Goal: Book appointment/travel/reservation

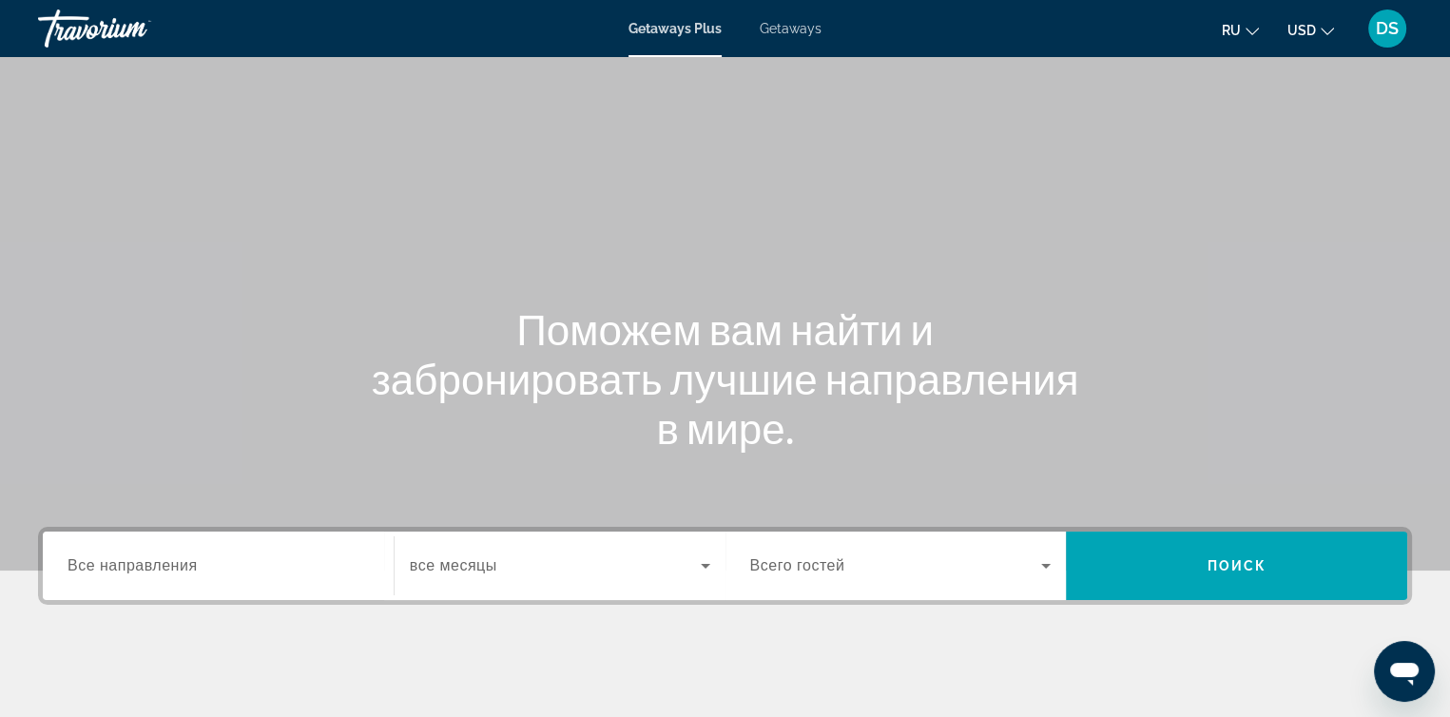
click at [794, 32] on span "Getaways" at bounding box center [790, 28] width 62 height 15
click at [186, 567] on span "Все направления" at bounding box center [132, 565] width 130 height 16
click at [186, 567] on input "Destination Все направления" at bounding box center [217, 566] width 301 height 23
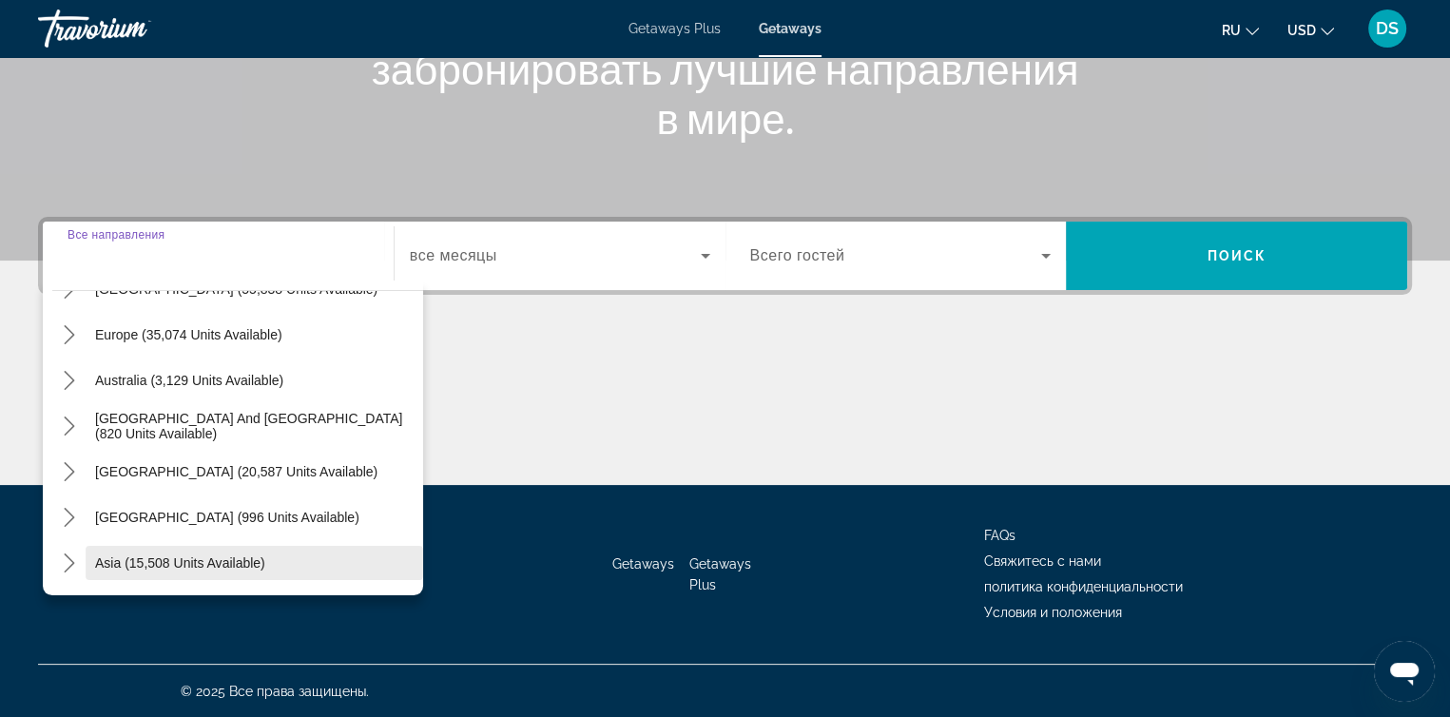
scroll to position [190, 0]
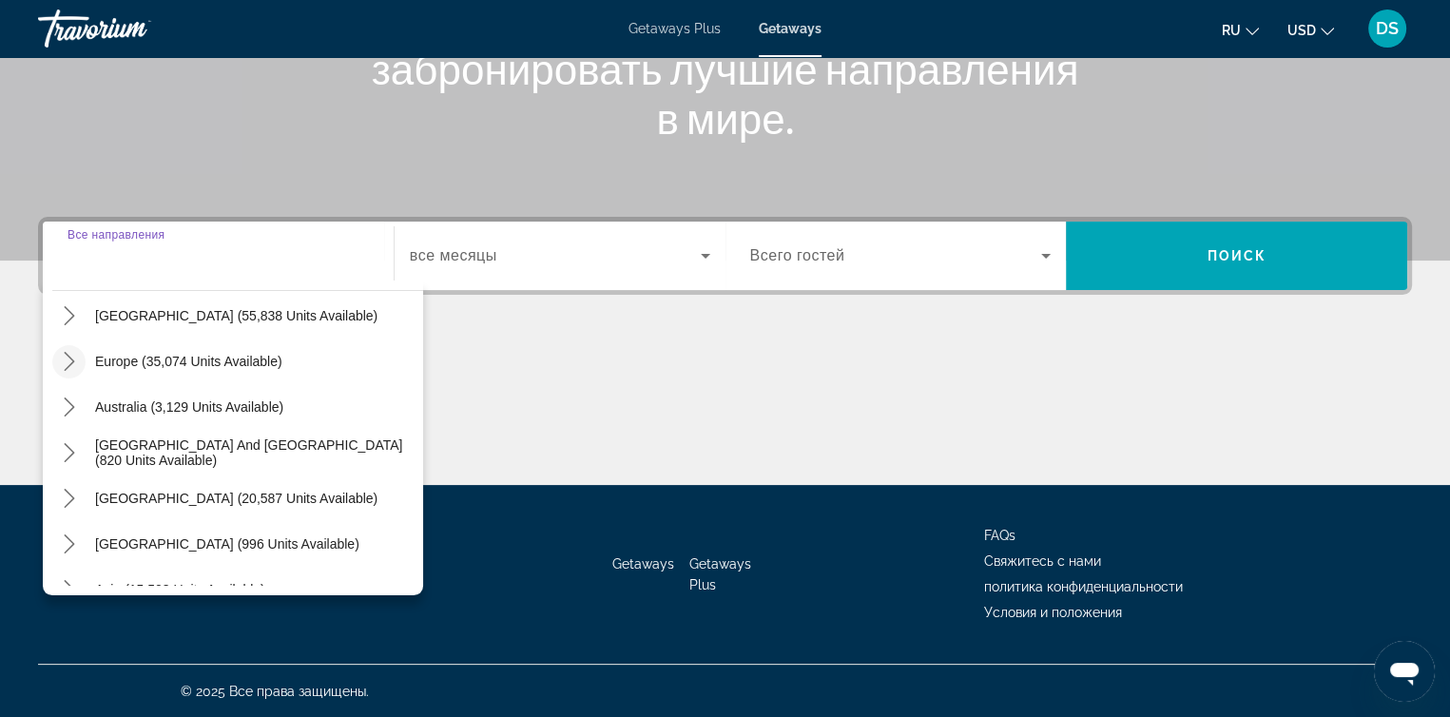
click at [73, 361] on icon "Toggle Europe (35,074 units available) submenu" at bounding box center [69, 361] width 19 height 19
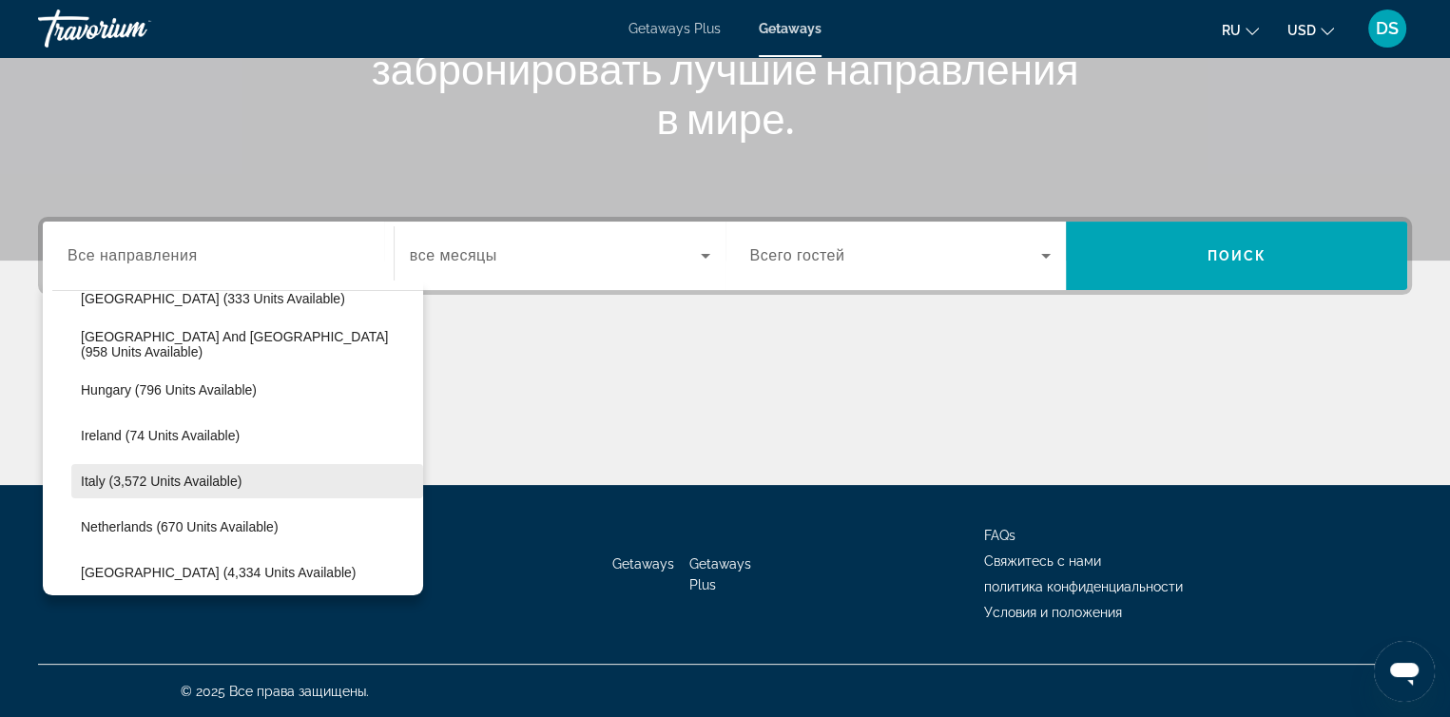
scroll to position [903, 0]
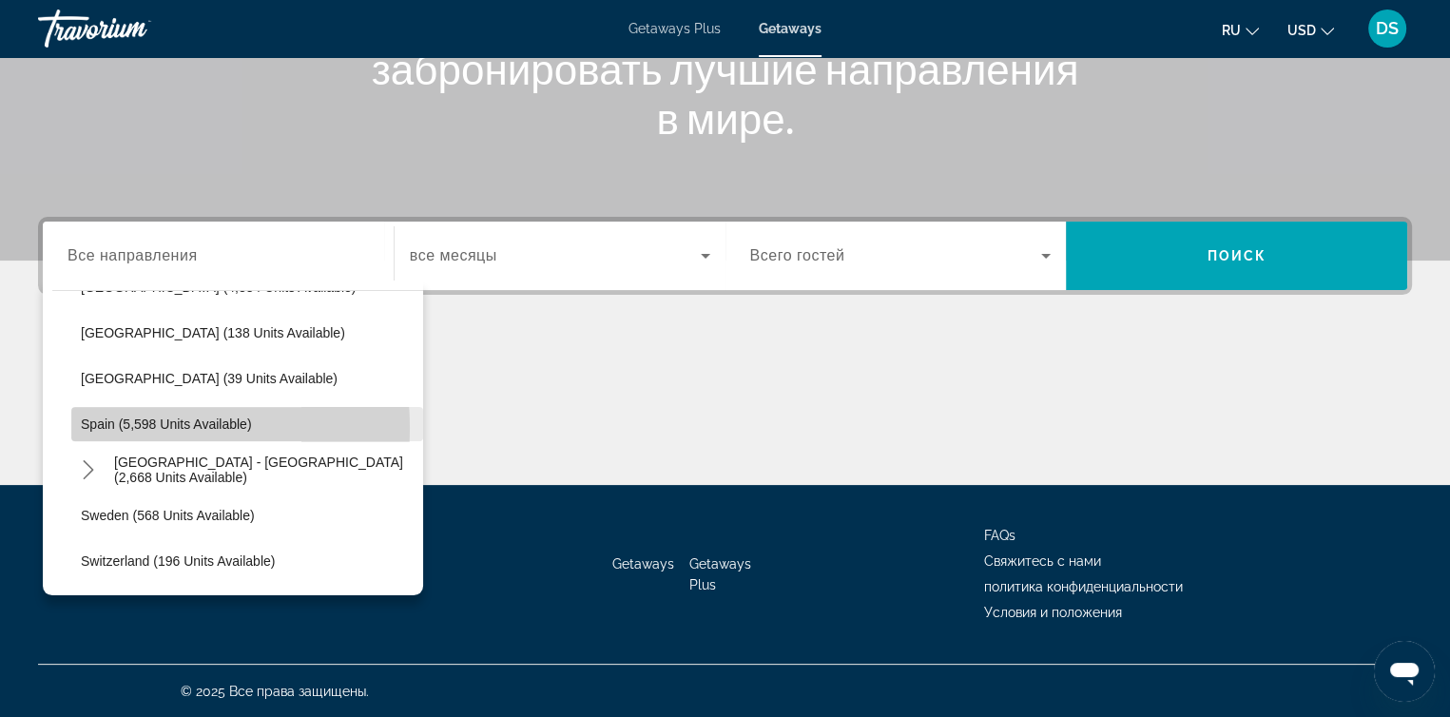
click at [113, 426] on span "Spain (5,598 units available)" at bounding box center [166, 423] width 171 height 15
type input "**********"
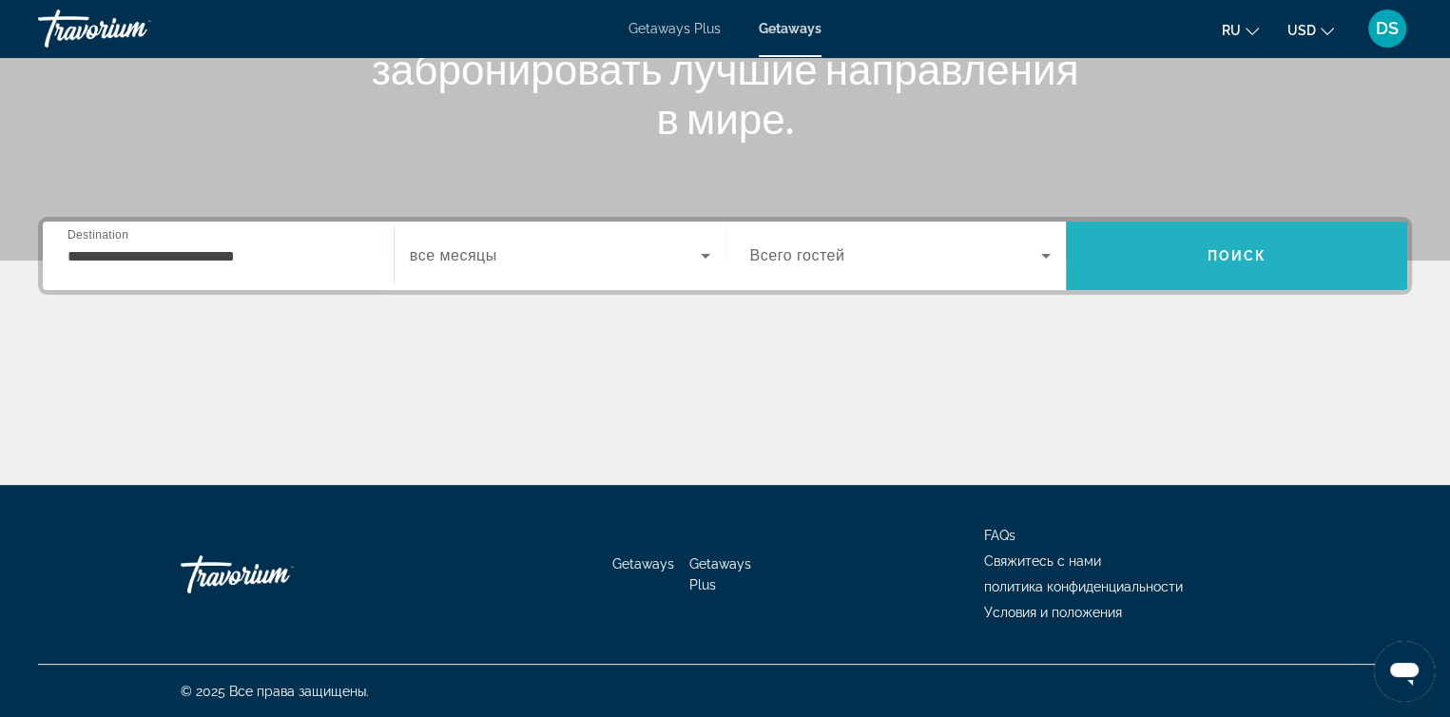
click at [1220, 252] on span "Поиск" at bounding box center [1236, 255] width 60 height 15
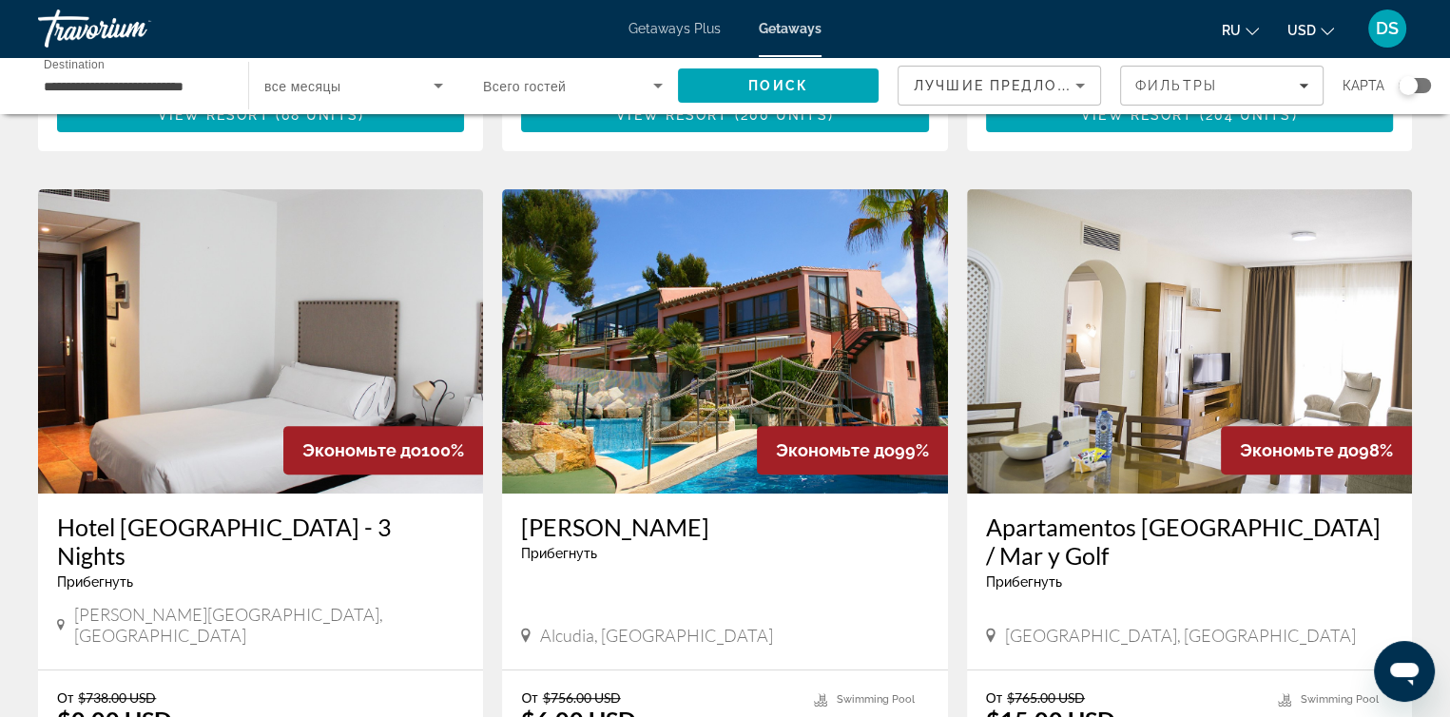
scroll to position [665, 0]
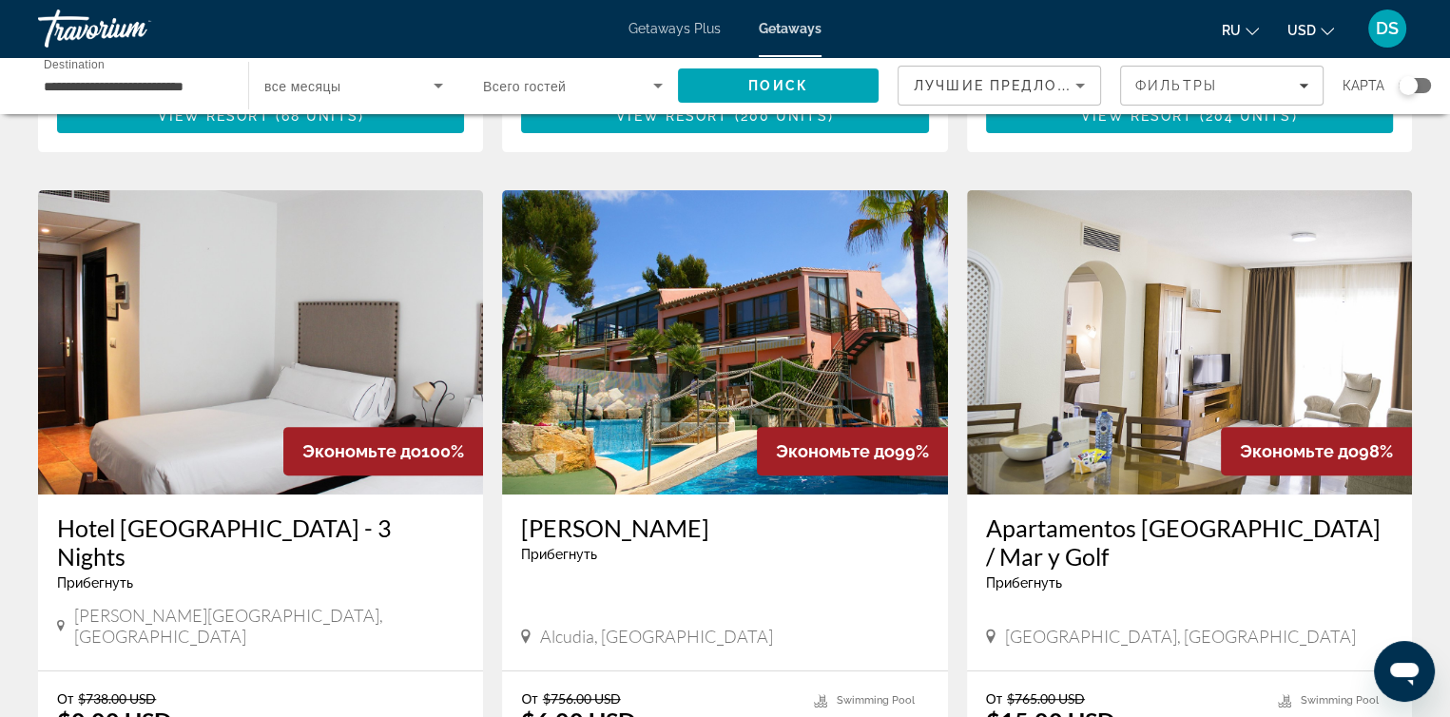
click at [739, 364] on img "Main content" at bounding box center [724, 342] width 445 height 304
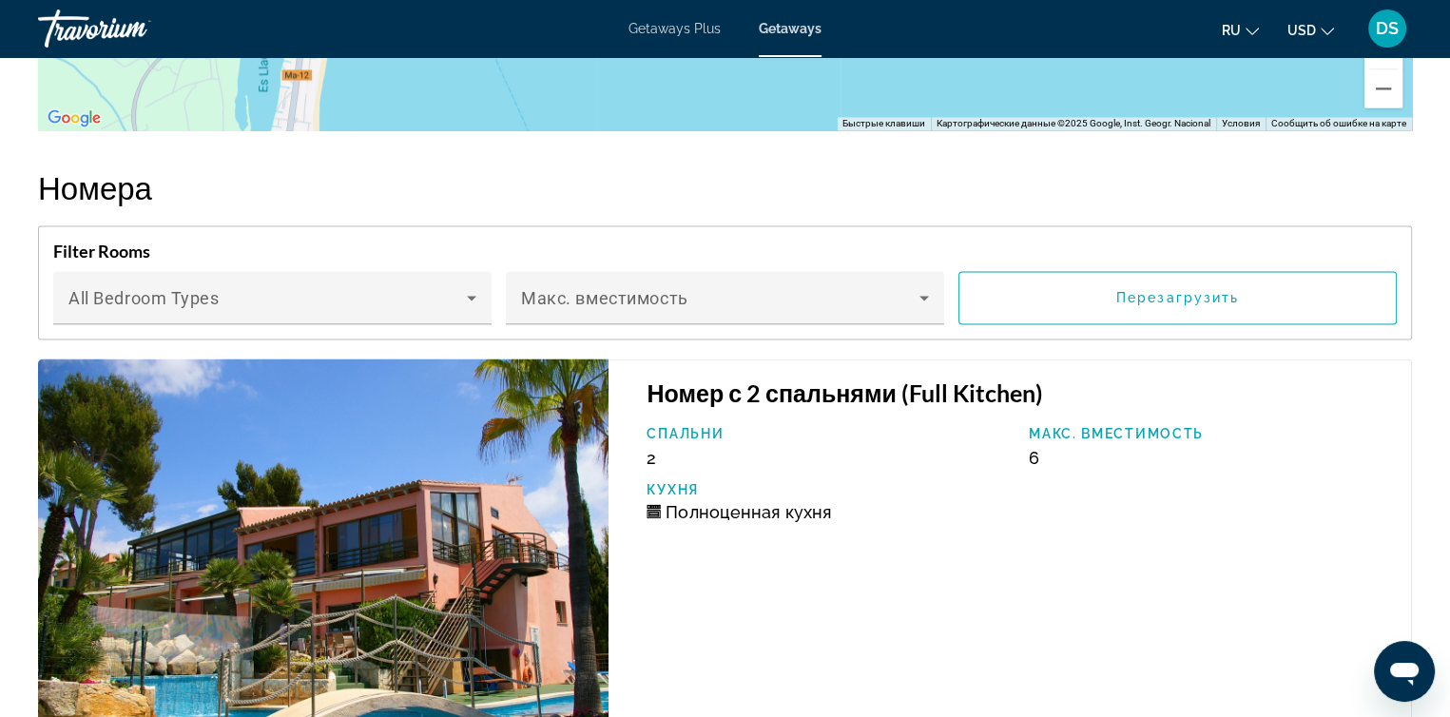
scroll to position [3331, 0]
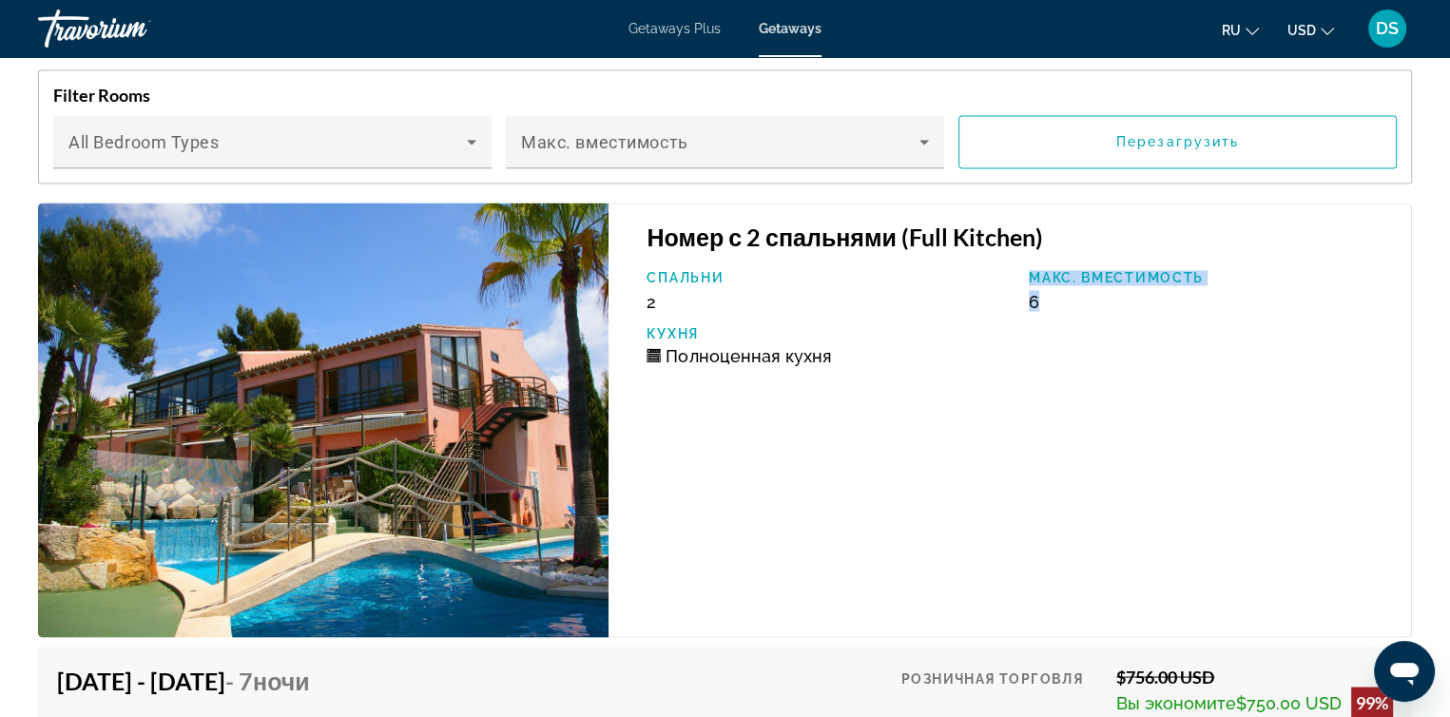
drag, startPoint x: 1050, startPoint y: 292, endPoint x: 1008, endPoint y: 298, distance: 42.2
click at [1008, 298] on div "Спальни 2 Макс. вместимость 6 Кухня Полноценная кухня" at bounding box center [1019, 324] width 764 height 109
click at [985, 369] on div "Спальни 2 Макс. вместимость 6 Кухня Полноценная кухня" at bounding box center [1019, 324] width 764 height 109
drag, startPoint x: 823, startPoint y: 352, endPoint x: 648, endPoint y: 356, distance: 175.0
click at [648, 356] on div "Полноценная кухня" at bounding box center [827, 355] width 363 height 20
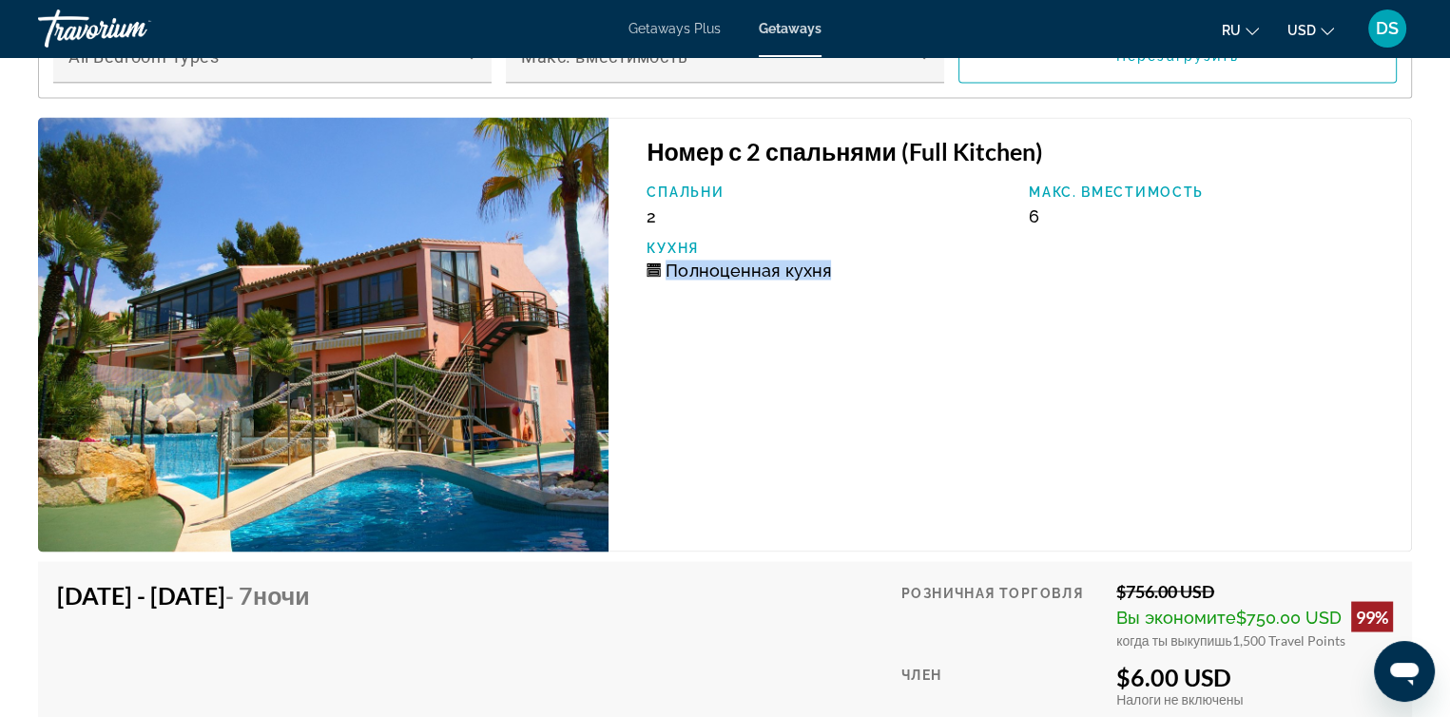
scroll to position [3521, 0]
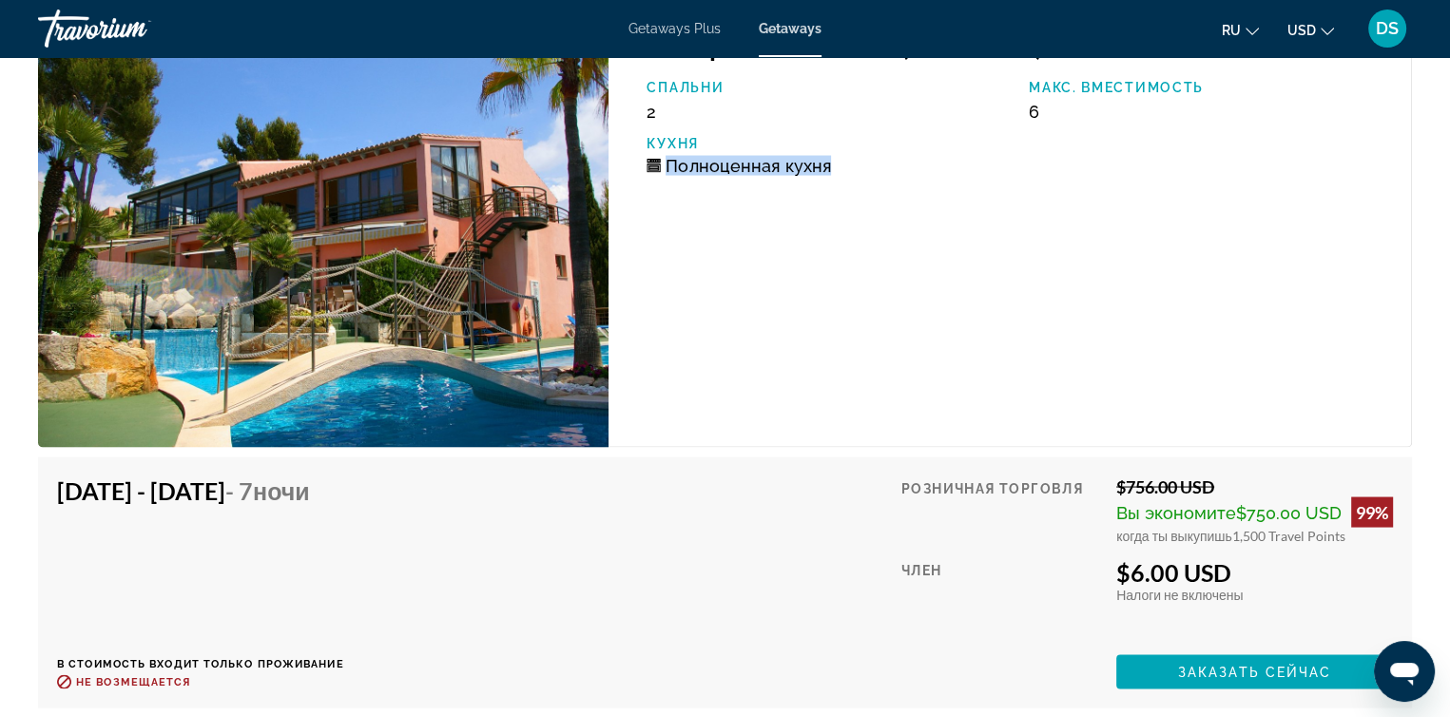
drag, startPoint x: 1130, startPoint y: 568, endPoint x: 1300, endPoint y: 573, distance: 170.2
click at [1300, 573] on div "$6.00 USD" at bounding box center [1254, 571] width 277 height 29
click at [1296, 587] on div "Налоги включены Налоги не включены" at bounding box center [1254, 594] width 277 height 16
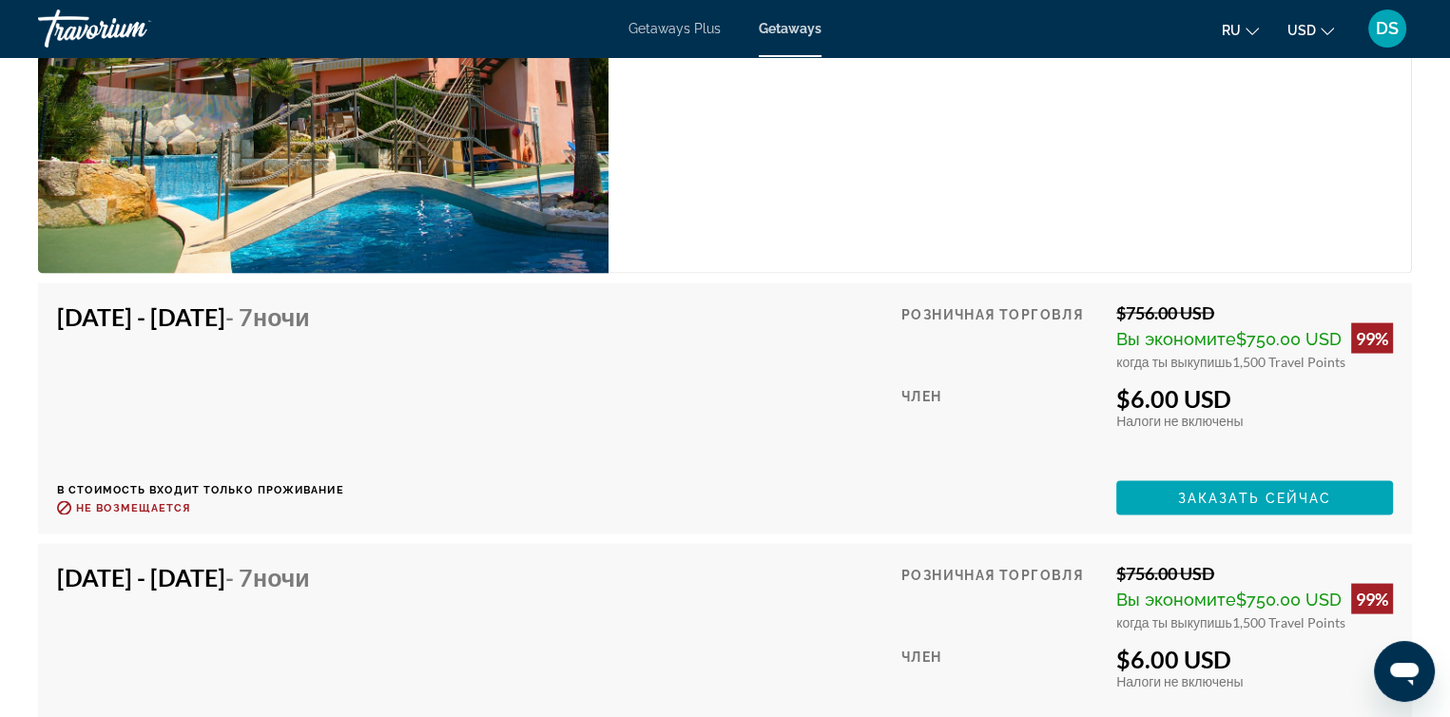
scroll to position [3711, 0]
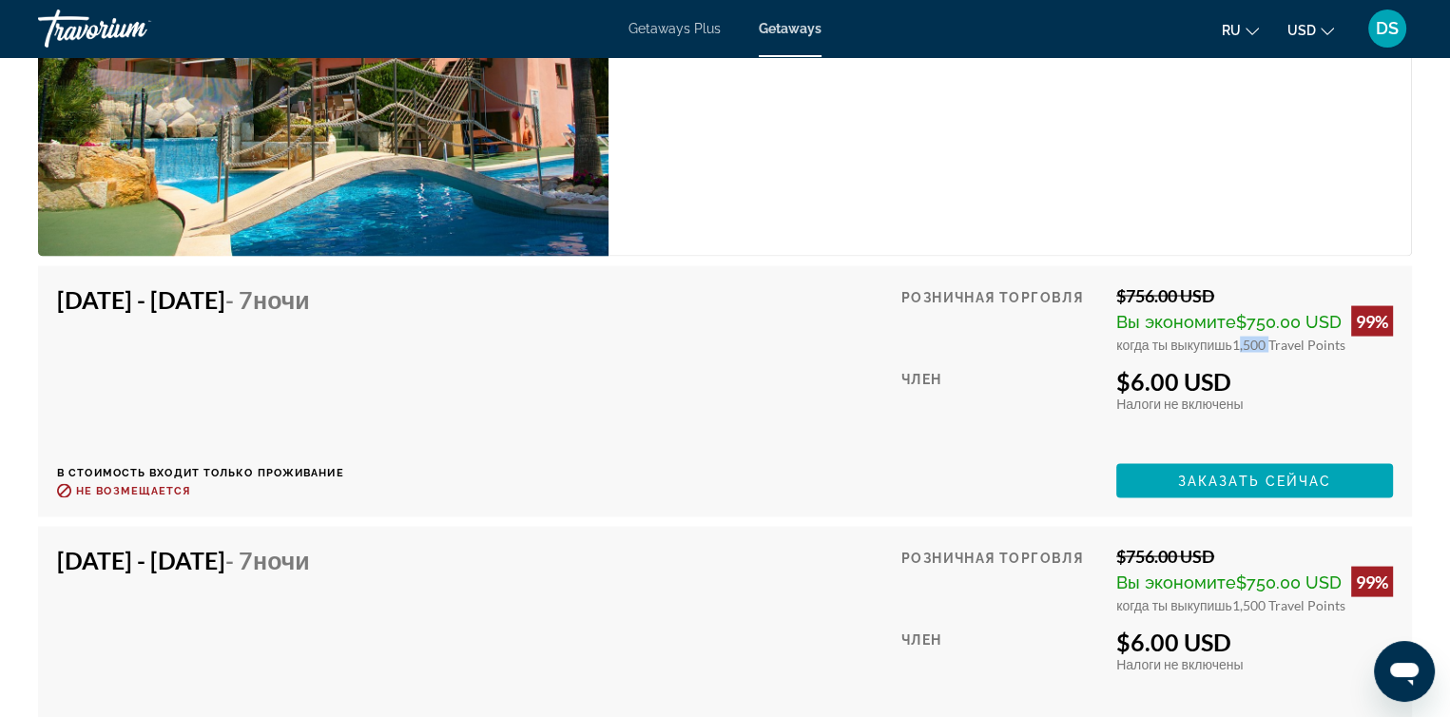
drag, startPoint x: 1231, startPoint y: 338, endPoint x: 1262, endPoint y: 341, distance: 31.5
click at [1262, 341] on span "1,500 Travel Points" at bounding box center [1288, 344] width 113 height 16
click at [1277, 374] on div "$6.00 USD" at bounding box center [1254, 381] width 277 height 29
drag, startPoint x: 1265, startPoint y: 341, endPoint x: 1232, endPoint y: 341, distance: 33.3
click at [1232, 341] on span "1,500 Travel Points" at bounding box center [1288, 344] width 113 height 16
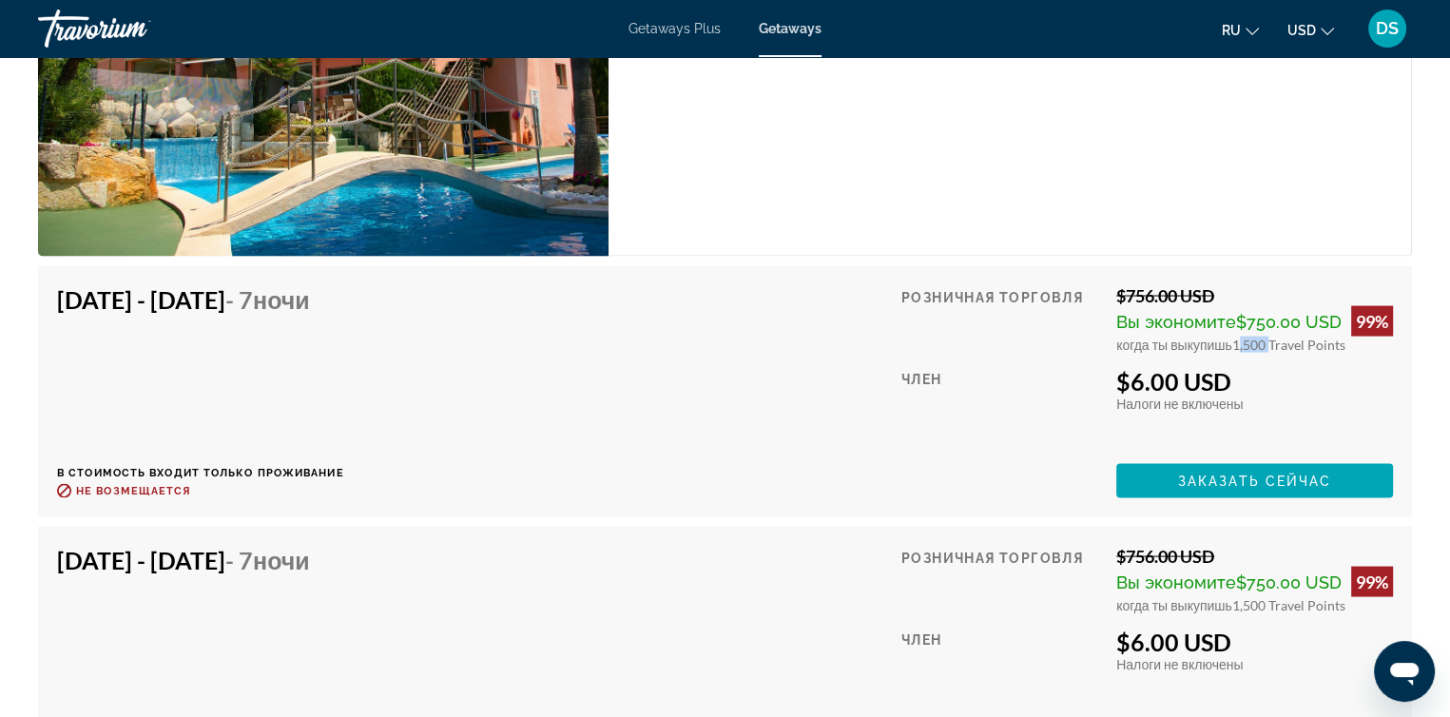
drag, startPoint x: 1220, startPoint y: 284, endPoint x: 1116, endPoint y: 289, distance: 104.7
click at [1116, 289] on div "$756.00 USD" at bounding box center [1254, 295] width 277 height 21
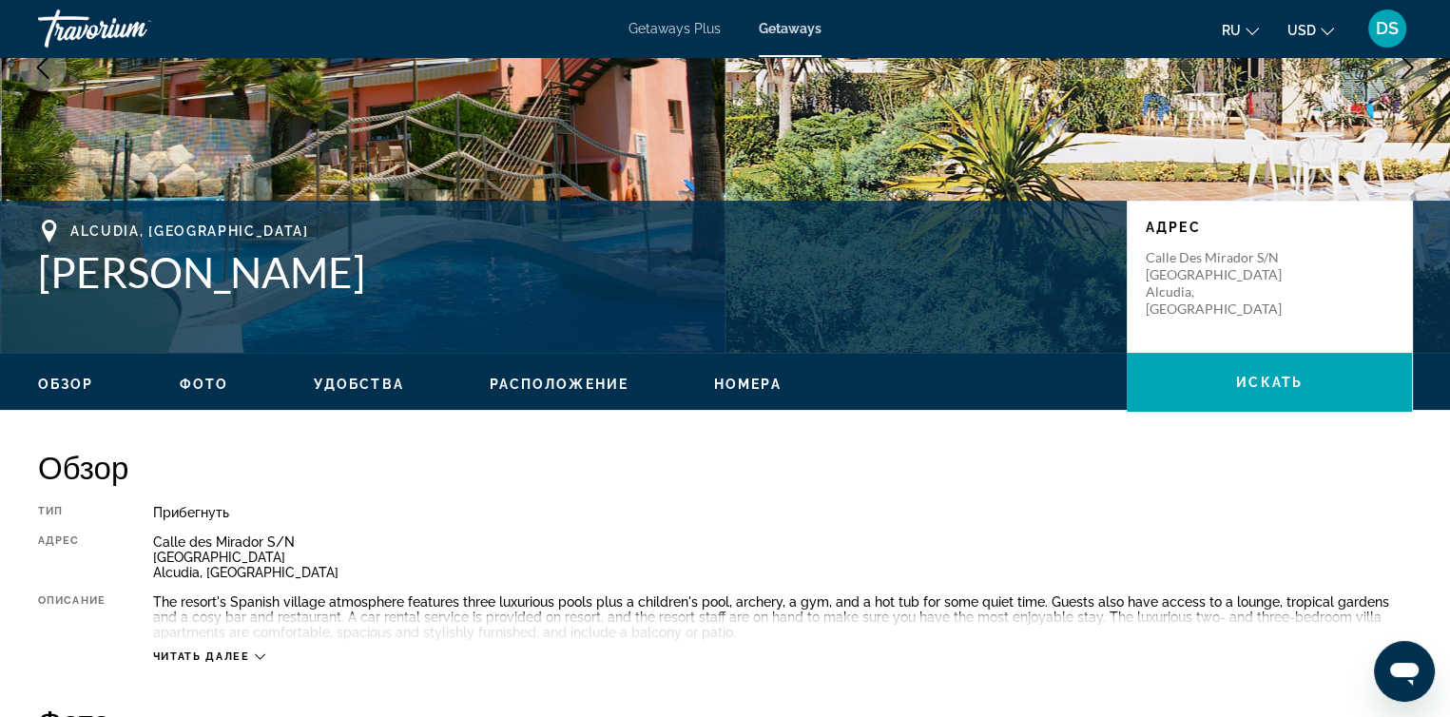
scroll to position [0, 0]
